Goal: Task Accomplishment & Management: Use online tool/utility

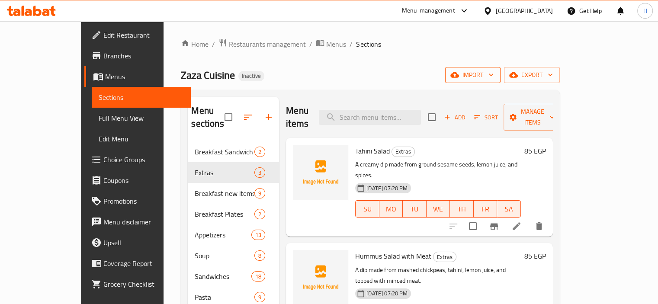
click at [552, 83] on div "Home / Restaurants management / Menus / Sections Zaza Cuisine Inactive import e…" at bounding box center [370, 281] width 378 height 487
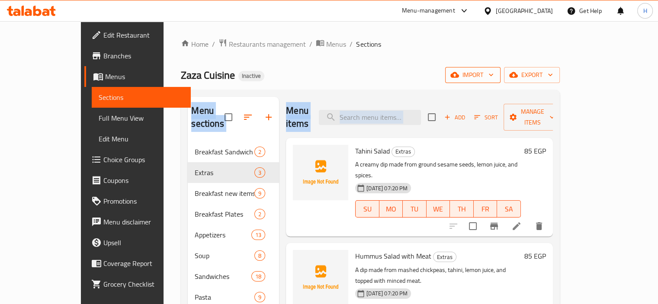
click at [493, 79] on span "import" at bounding box center [473, 75] width 42 height 11
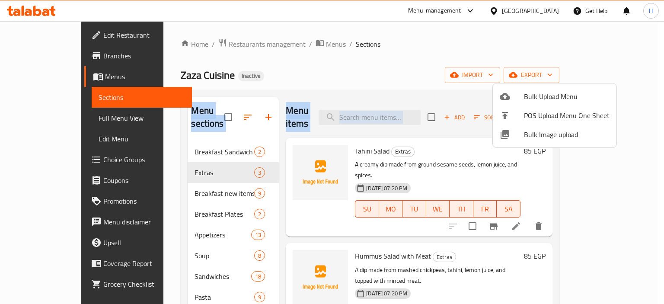
click at [452, 75] on div at bounding box center [332, 152] width 664 height 304
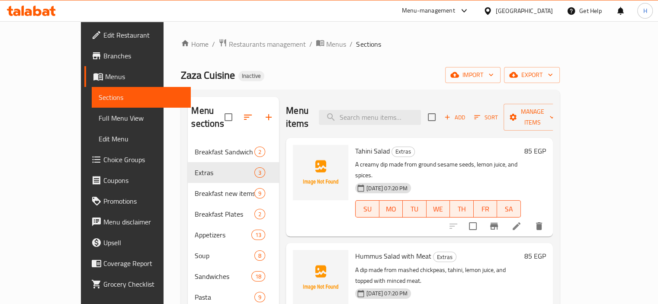
click at [452, 75] on div "Zaza Cuisine Inactive import export" at bounding box center [370, 75] width 378 height 16
click at [468, 58] on div "Home / Restaurants management / Menus / Sections Zaza Cuisine Inactive import e…" at bounding box center [370, 281] width 378 height 487
click at [493, 76] on span "import" at bounding box center [473, 75] width 42 height 11
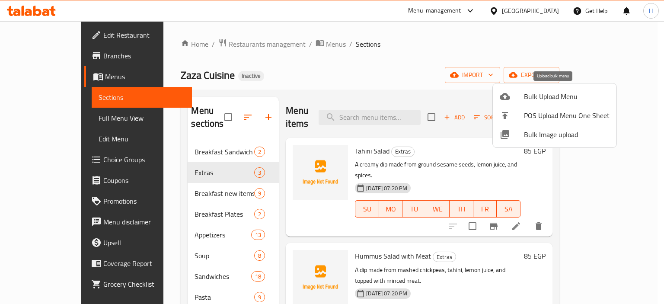
click at [552, 98] on span "Bulk Upload Menu" at bounding box center [567, 96] width 86 height 10
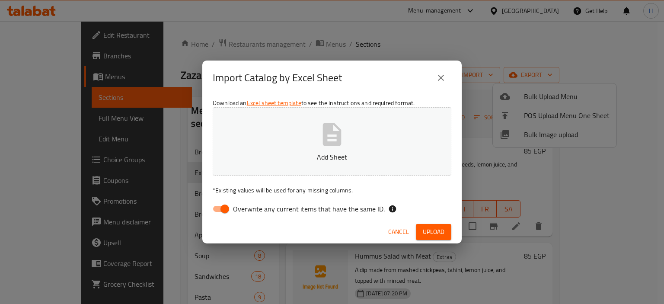
click at [273, 212] on span "Overwrite any current items that have the same ID." at bounding box center [309, 209] width 152 height 10
click at [249, 212] on input "Overwrite any current items that have the same ID." at bounding box center [224, 209] width 49 height 16
checkbox input "false"
drag, startPoint x: 424, startPoint y: 230, endPoint x: 412, endPoint y: 190, distance: 41.2
click at [424, 230] on span "Upload" at bounding box center [434, 232] width 22 height 11
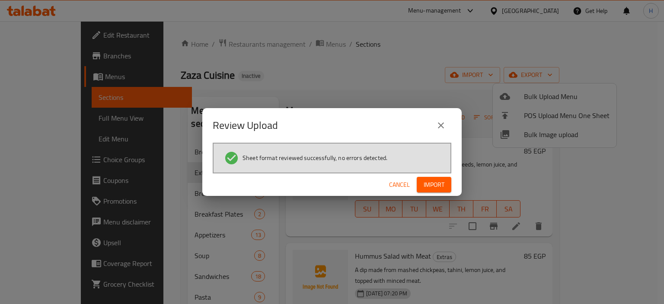
click at [424, 183] on span "Import" at bounding box center [434, 184] width 21 height 11
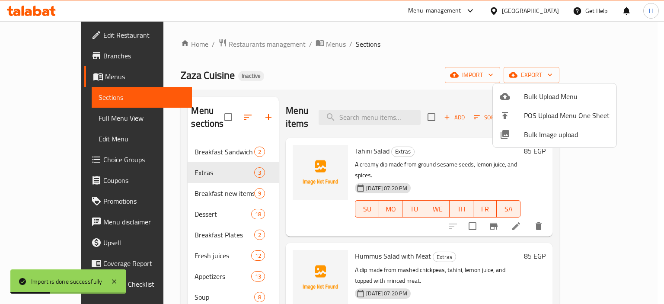
click at [269, 89] on div at bounding box center [332, 152] width 664 height 304
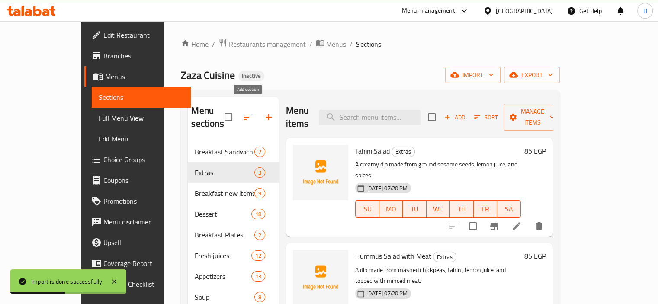
click at [263, 112] on icon "button" at bounding box center [268, 117] width 10 height 10
click at [244, 115] on icon "button" at bounding box center [248, 117] width 8 height 5
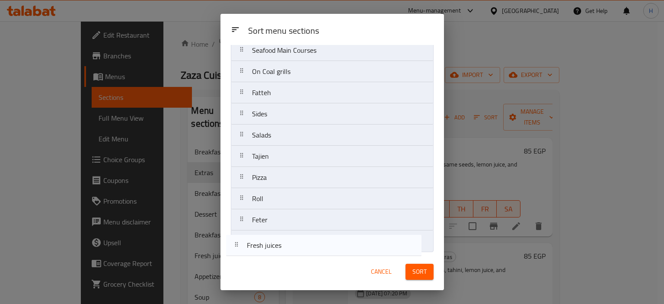
scroll to position [242, 0]
drag, startPoint x: 277, startPoint y: 130, endPoint x: 272, endPoint y: 243, distance: 113.0
click at [272, 243] on nav "Breakfast Sandwich Extras Breakfast new items Dessert Breakfast Plates Fresh ju…" at bounding box center [332, 39] width 203 height 425
drag, startPoint x: 283, startPoint y: 147, endPoint x: 280, endPoint y: 252, distance: 105.1
click at [280, 253] on div "Sort menu sections Breakfast Sandwich Extras Breakfast new items Dessert Breakf…" at bounding box center [333, 149] width 224 height 208
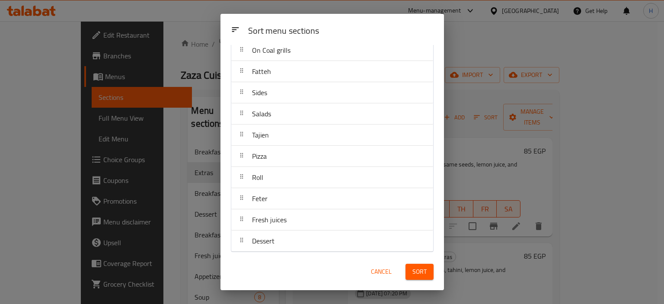
click at [422, 270] on span "Sort" at bounding box center [419, 271] width 14 height 11
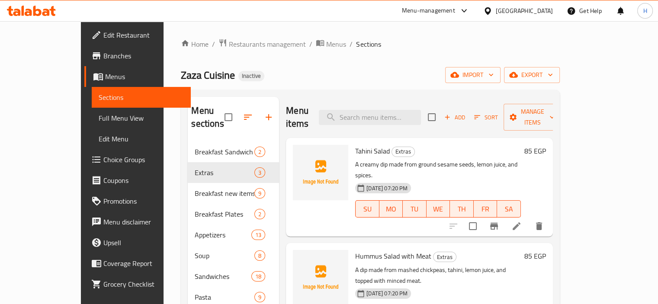
click at [99, 119] on span "Full Menu View" at bounding box center [141, 118] width 85 height 10
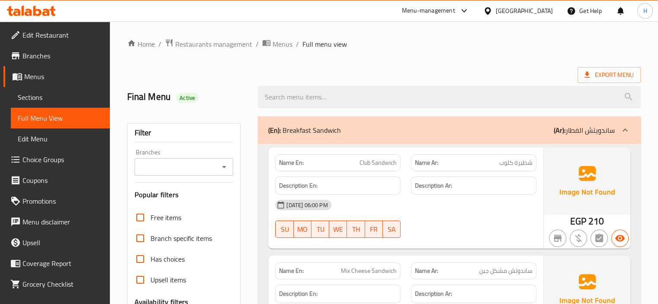
click at [402, 123] on div "(En): Breakfast Sandwich (Ar): ساندويتش الفطار" at bounding box center [449, 130] width 383 height 28
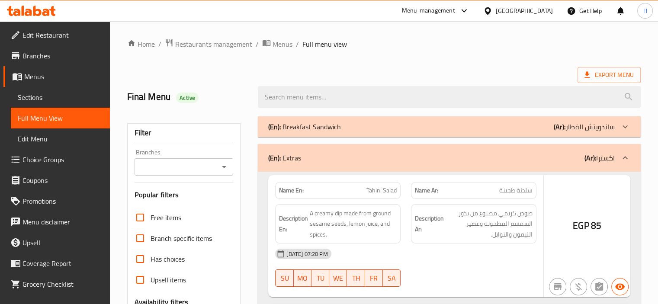
scroll to position [214, 0]
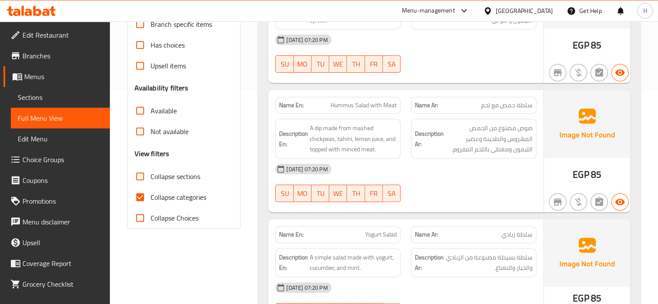
click at [137, 175] on input "Collapse sections" at bounding box center [140, 176] width 21 height 21
checkbox input "true"
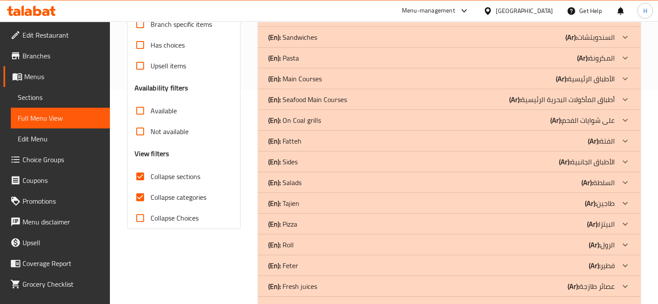
click at [140, 195] on input "Collapse categories" at bounding box center [140, 197] width 21 height 21
checkbox input "false"
click at [173, 263] on div "Filter Branches Branches Popular filters Free items Branch specific items Has c…" at bounding box center [187, 109] width 131 height 425
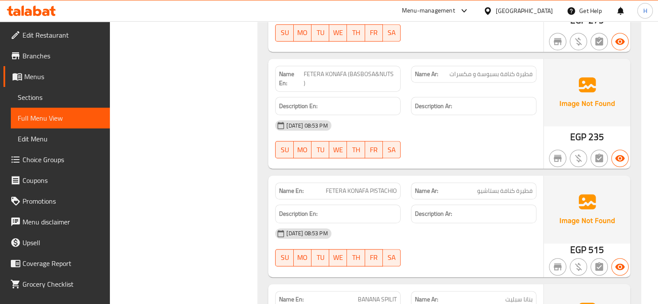
scroll to position [3988, 0]
